Goal: Information Seeking & Learning: Learn about a topic

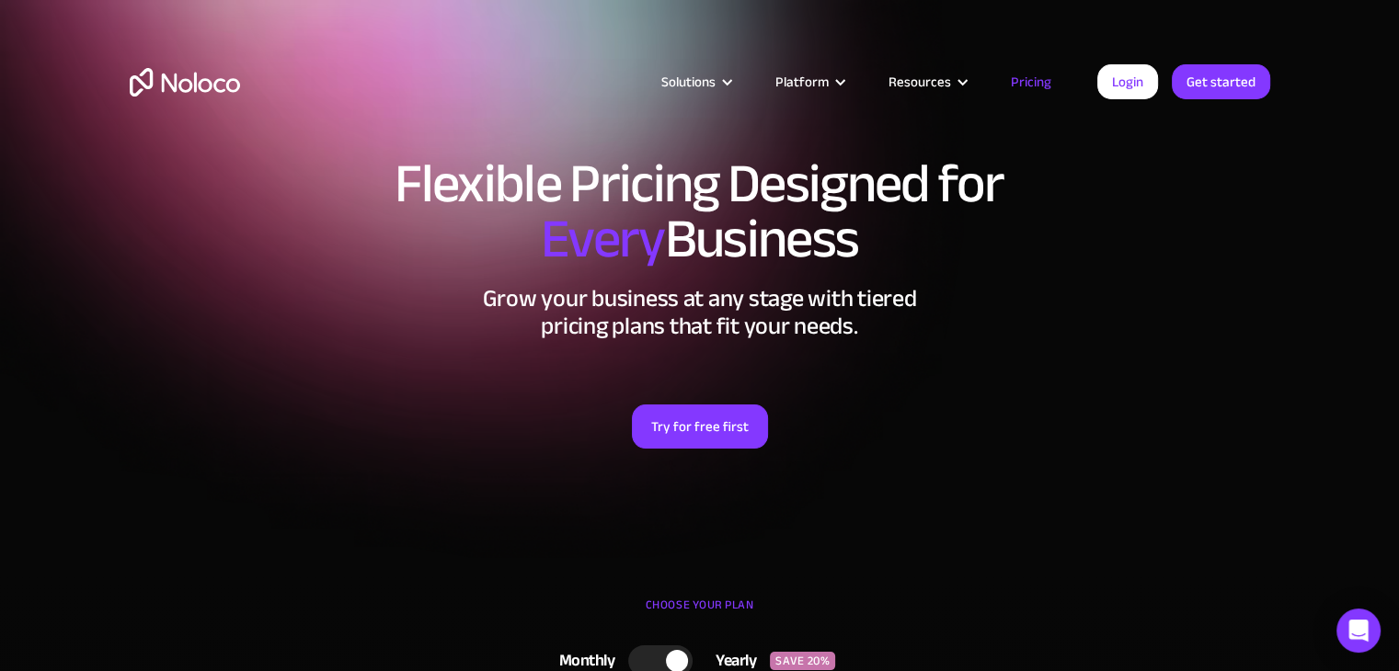
click at [1020, 78] on link "Pricing" at bounding box center [1031, 82] width 86 height 24
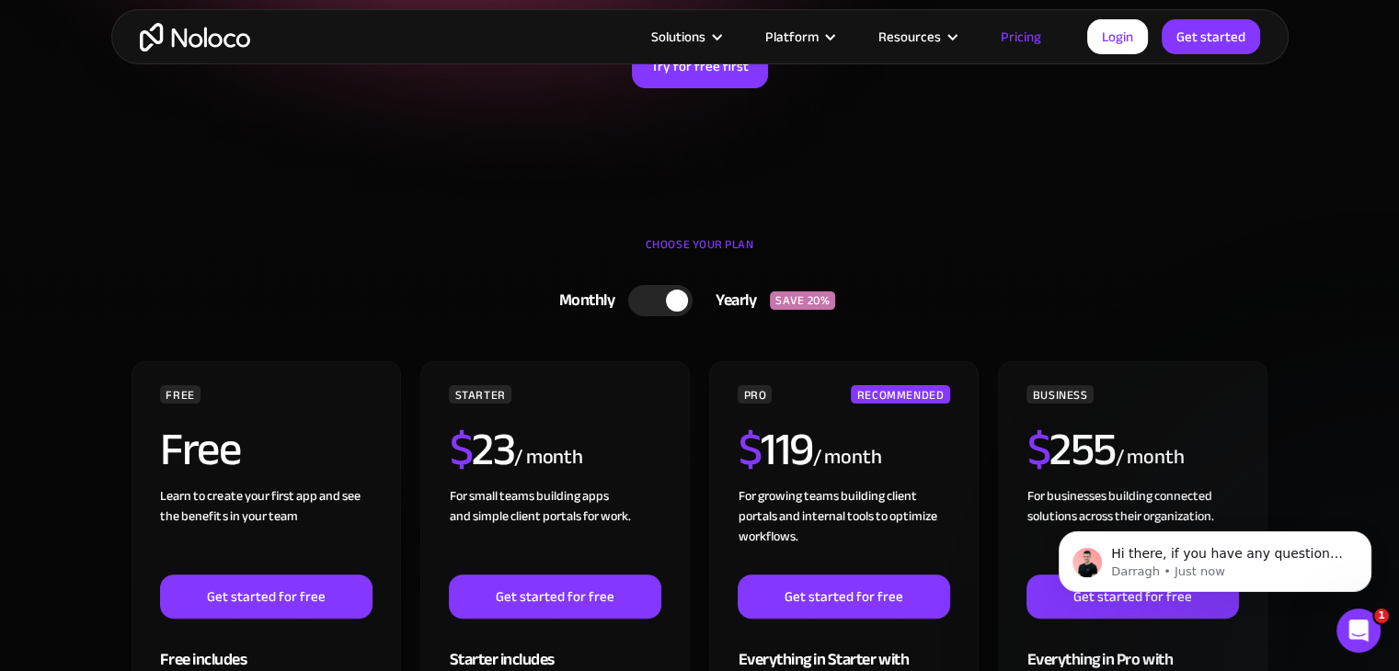
scroll to position [345, 0]
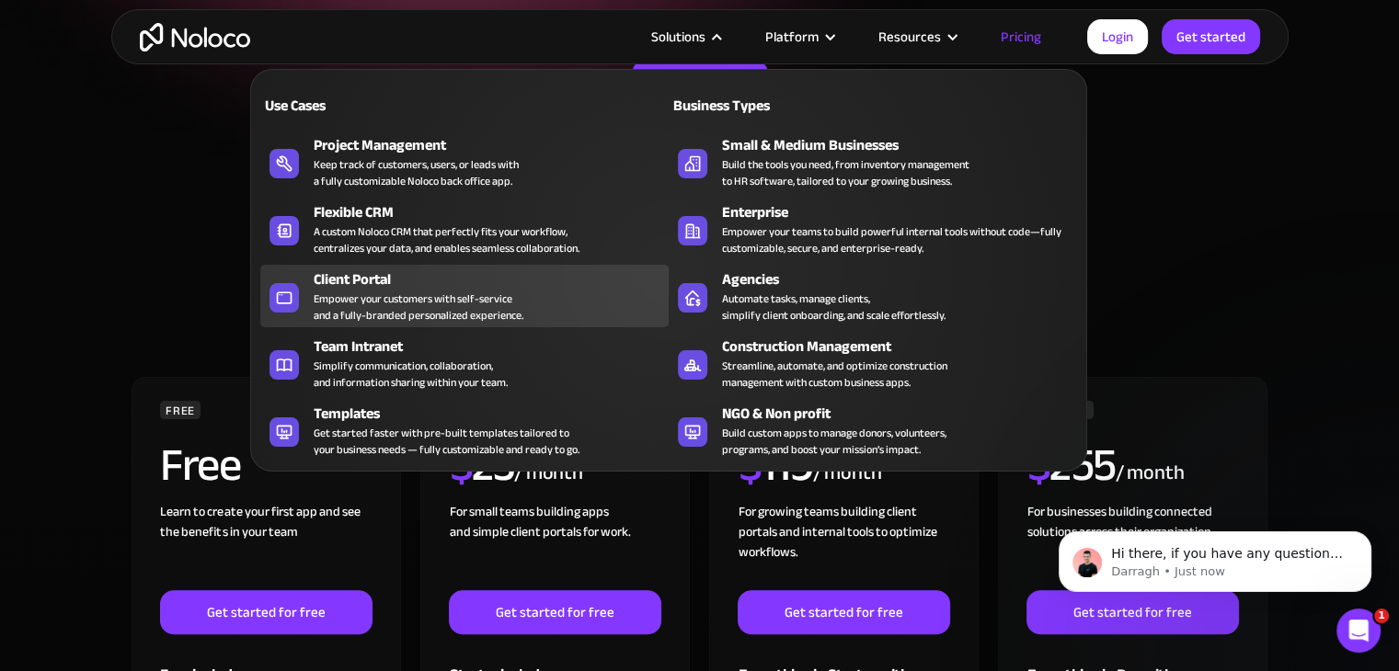
click at [522, 295] on div "Client Portal Empower your customers with self-service and a fully-branded pers…" at bounding box center [487, 296] width 346 height 55
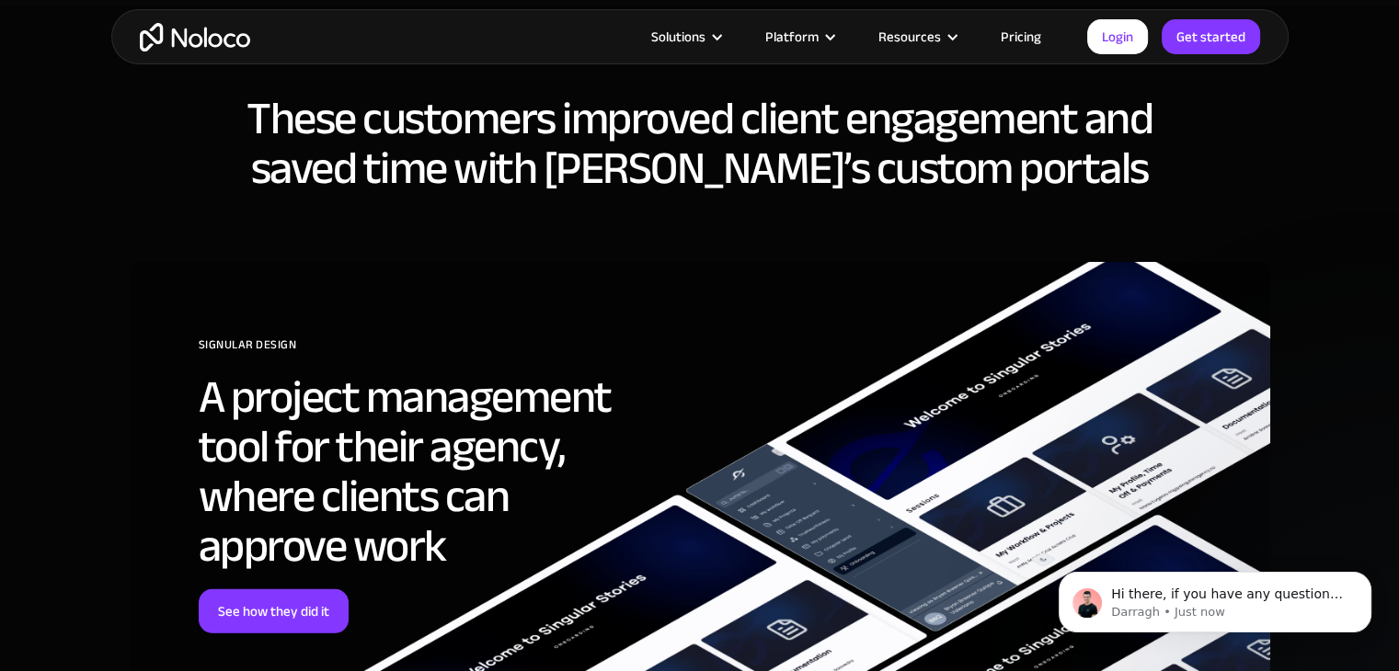
scroll to position [5423, 0]
